Goal: Task Accomplishment & Management: Manage account settings

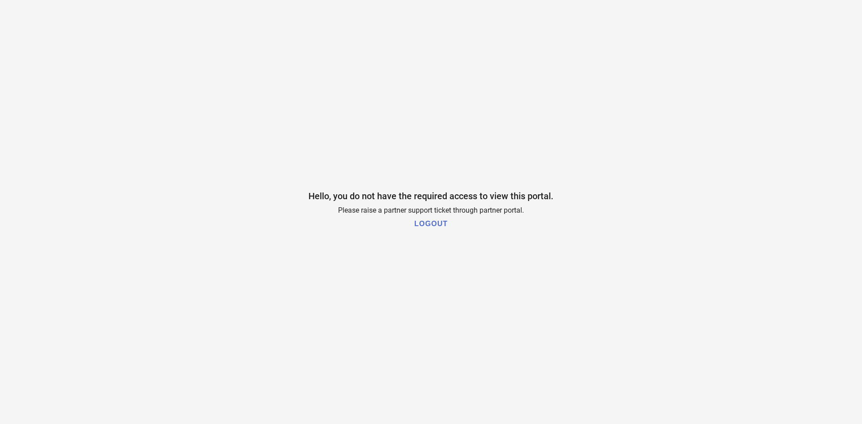
click at [424, 228] on h1 "LOGOUT" at bounding box center [430, 224] width 33 height 8
